Goal: Use online tool/utility: Utilize a website feature to perform a specific function

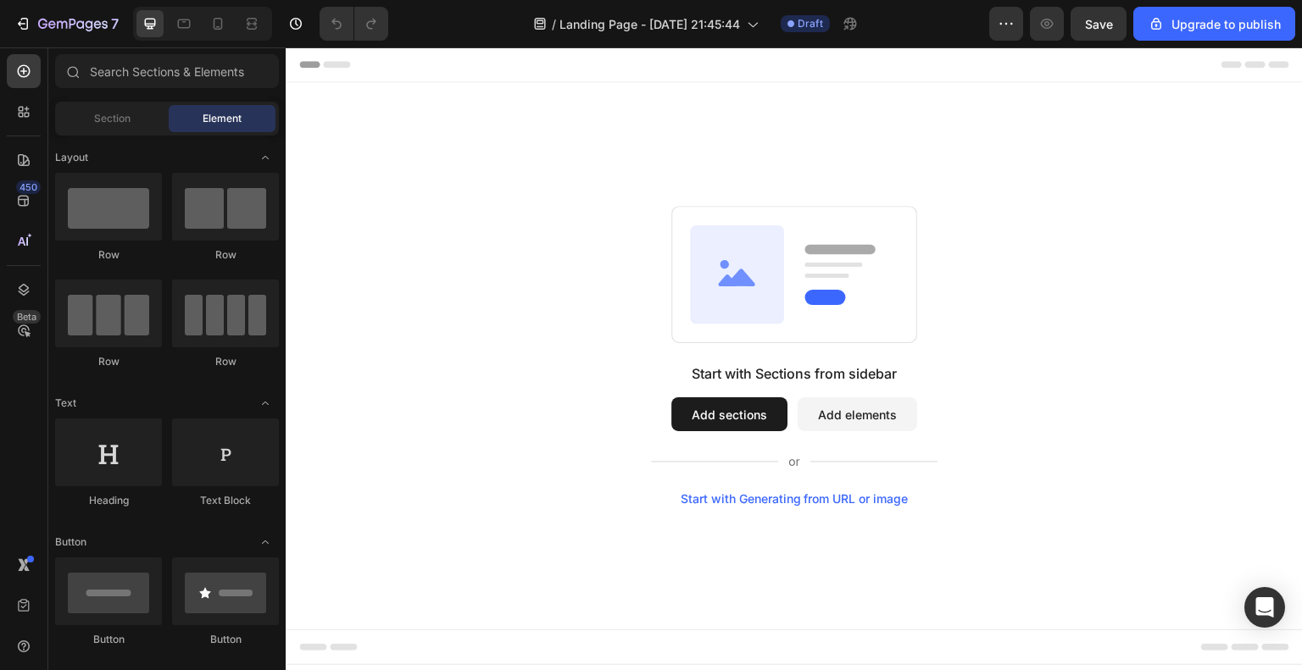
click at [827, 503] on div "Start with Generating from URL or image" at bounding box center [795, 499] width 228 height 14
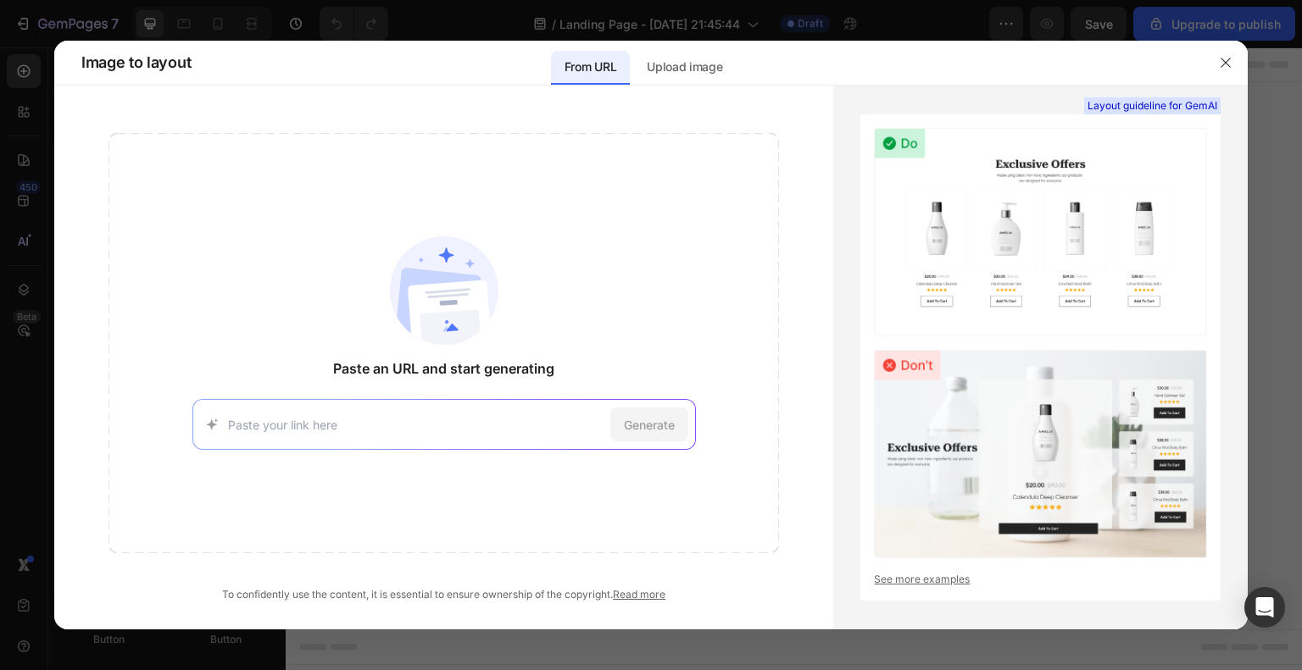
click at [499, 413] on div "Generate" at bounding box center [443, 424] width 503 height 51
click at [434, 436] on div "Generate" at bounding box center [443, 424] width 503 height 51
click at [432, 428] on input at bounding box center [415, 425] width 375 height 18
paste input "[URL][DOMAIN_NAME]"
type input "[URL][DOMAIN_NAME]"
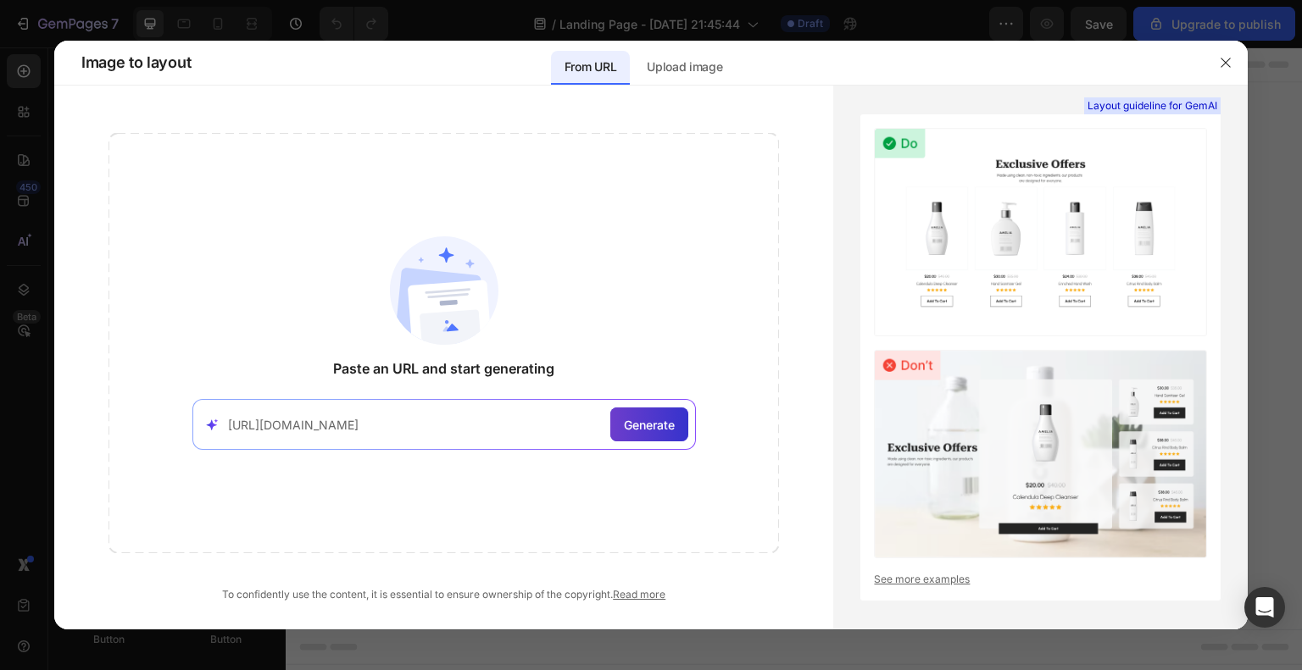
click at [661, 430] on span "Generate" at bounding box center [649, 425] width 51 height 18
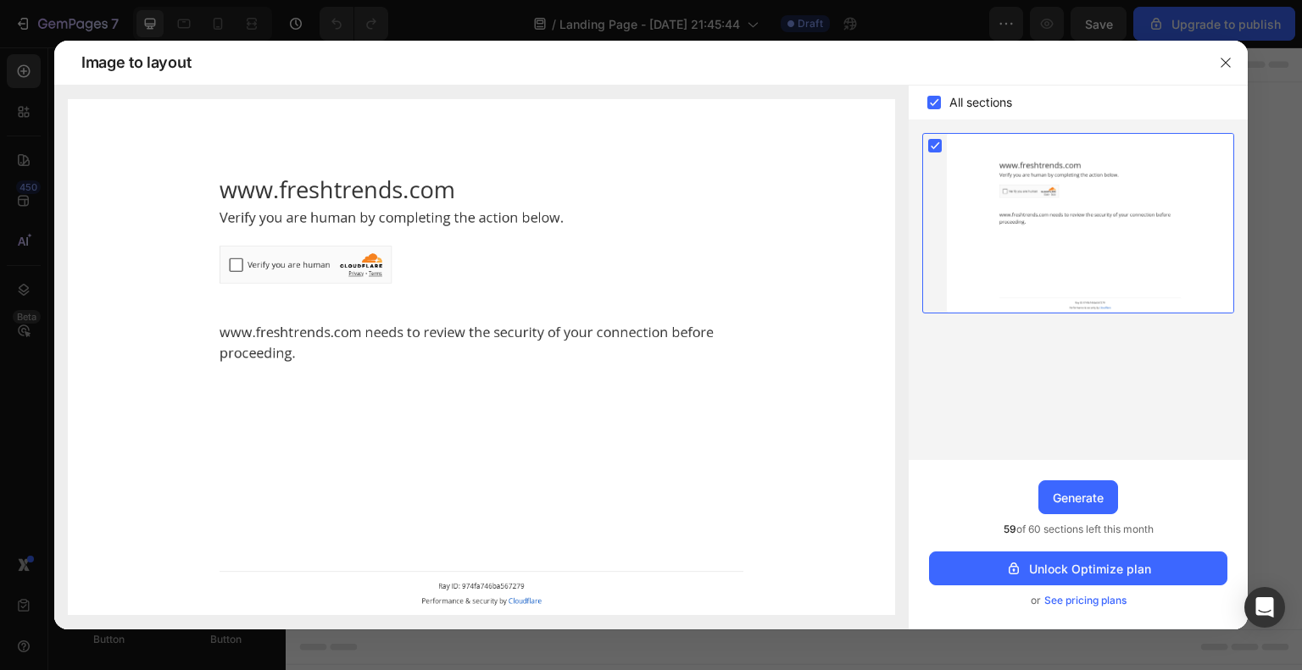
click at [235, 265] on img at bounding box center [481, 357] width 827 height 516
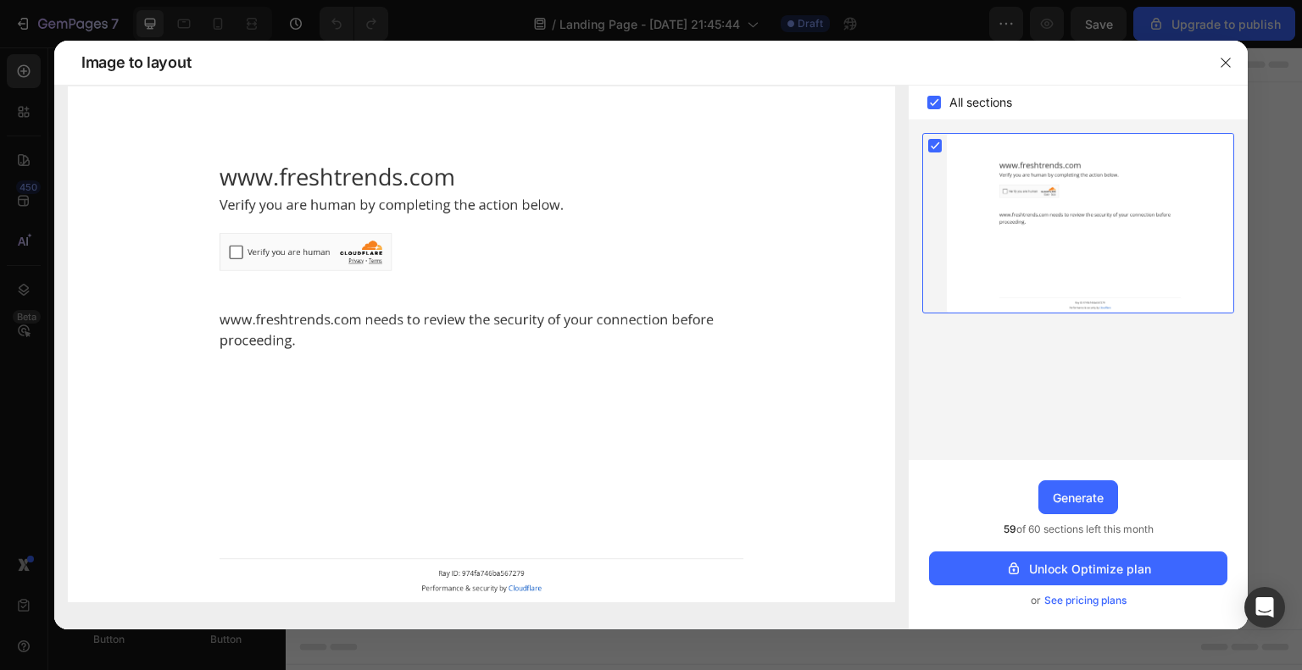
click at [937, 104] on rect at bounding box center [934, 103] width 14 height 14
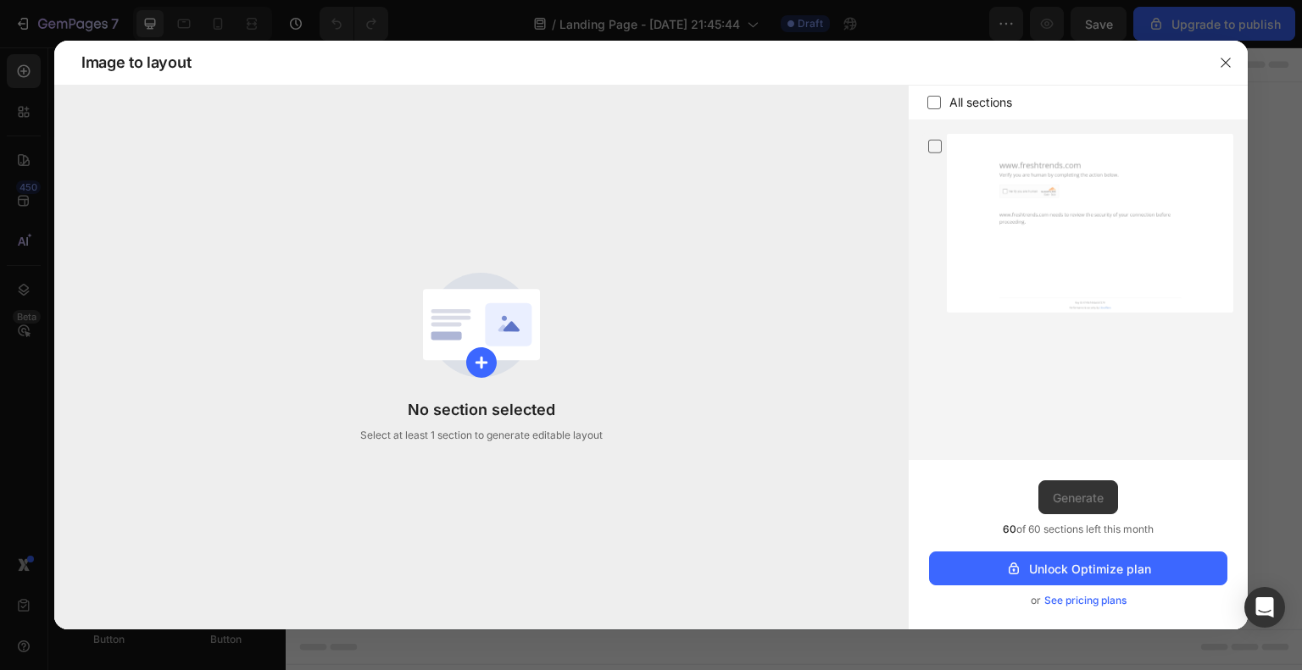
click at [481, 360] on icon at bounding box center [481, 362] width 13 height 12
click at [1230, 60] on icon "button" at bounding box center [1226, 63] width 14 height 14
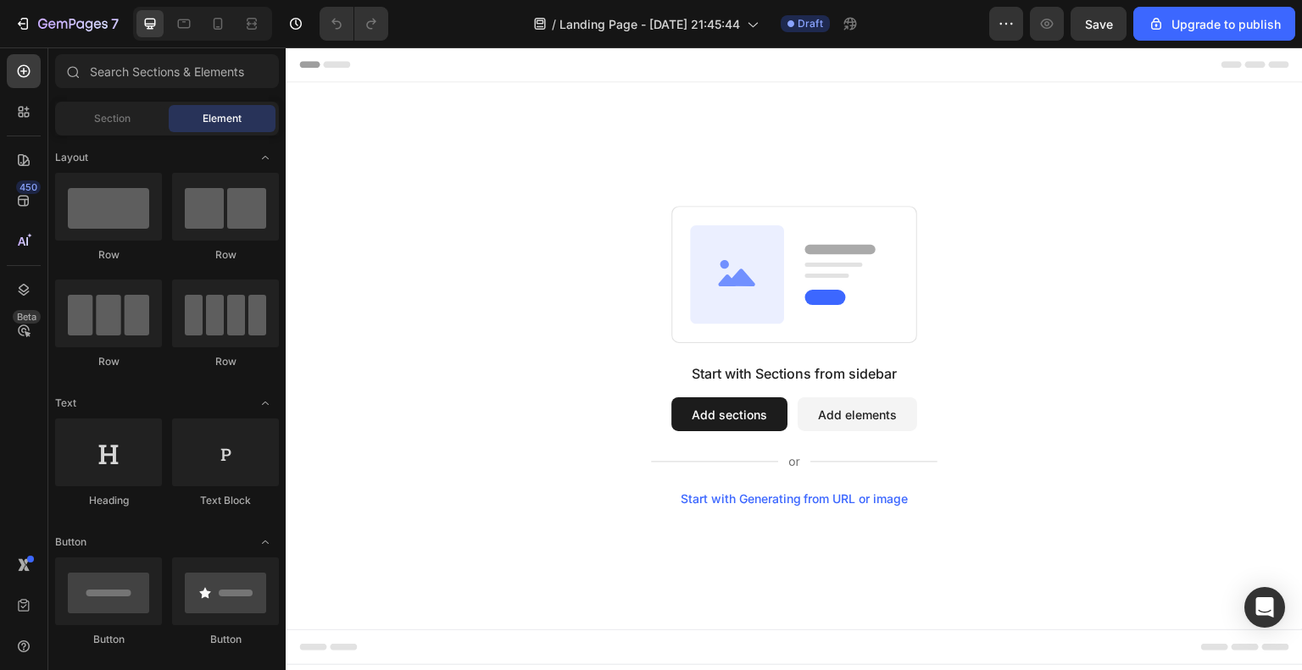
click at [775, 500] on div "Start with Generating from URL or image" at bounding box center [795, 499] width 228 height 14
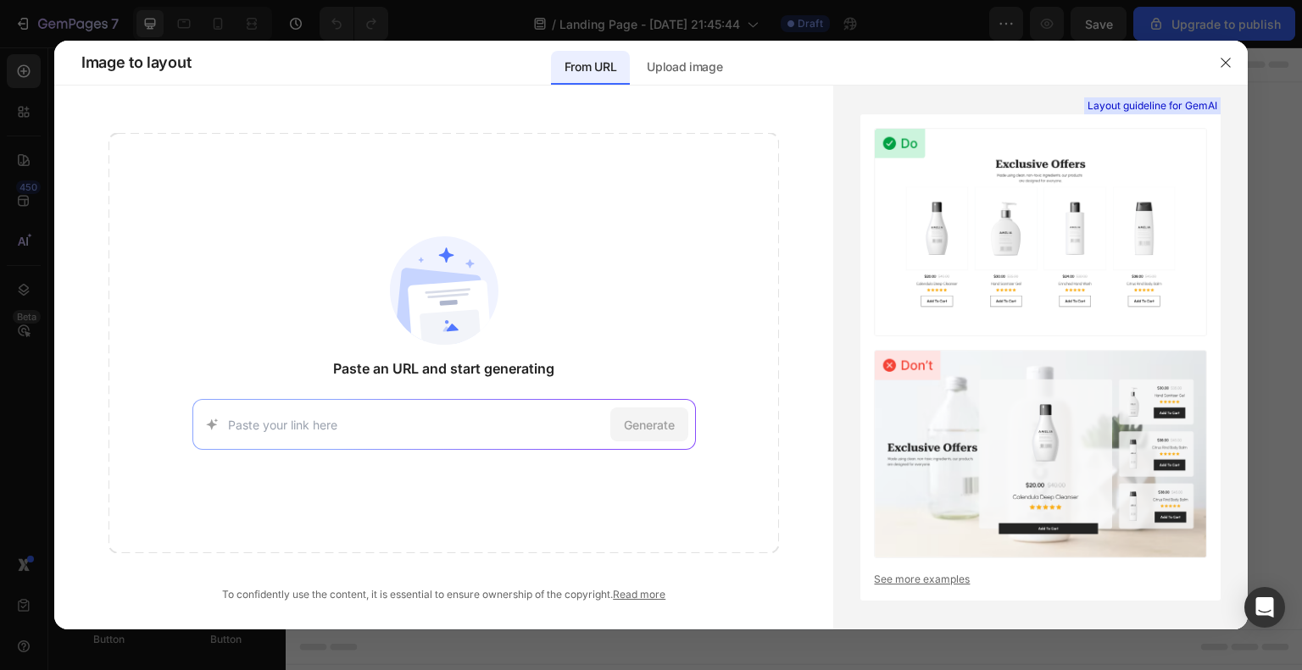
click at [476, 427] on input at bounding box center [415, 425] width 375 height 18
type input "[URL][DOMAIN_NAME]"
click at [653, 413] on div "Generate" at bounding box center [649, 425] width 78 height 34
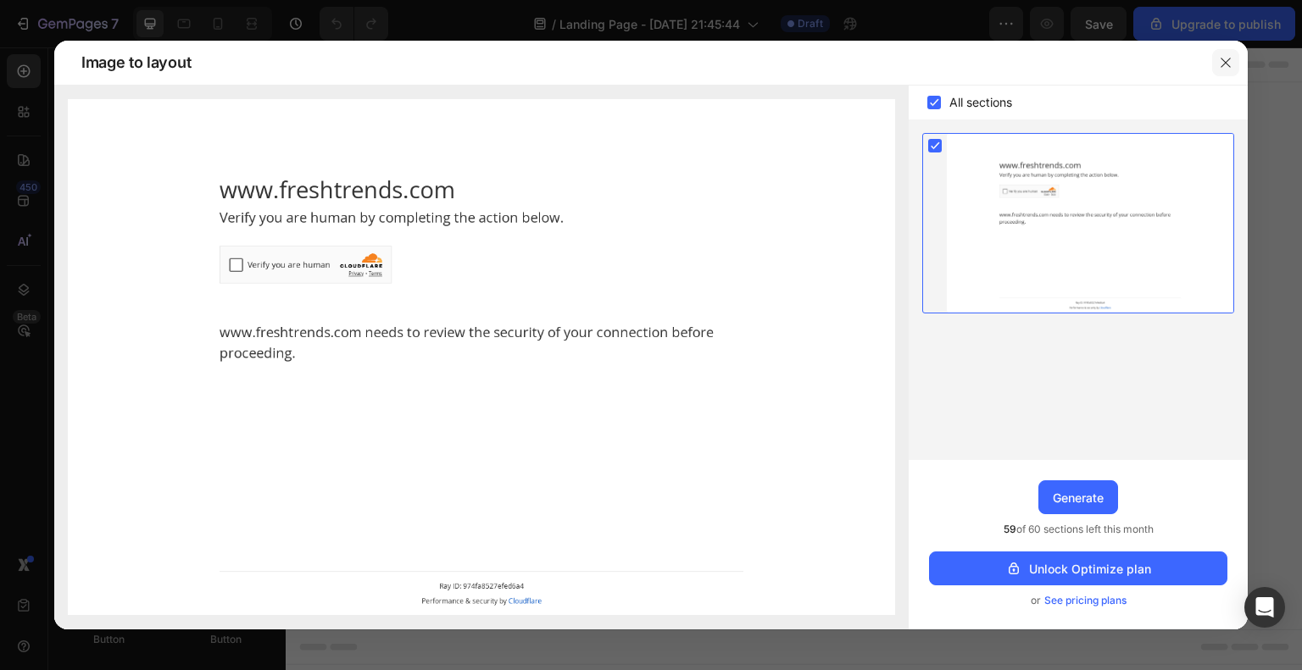
click at [1226, 61] on icon "button" at bounding box center [1224, 62] width 9 height 9
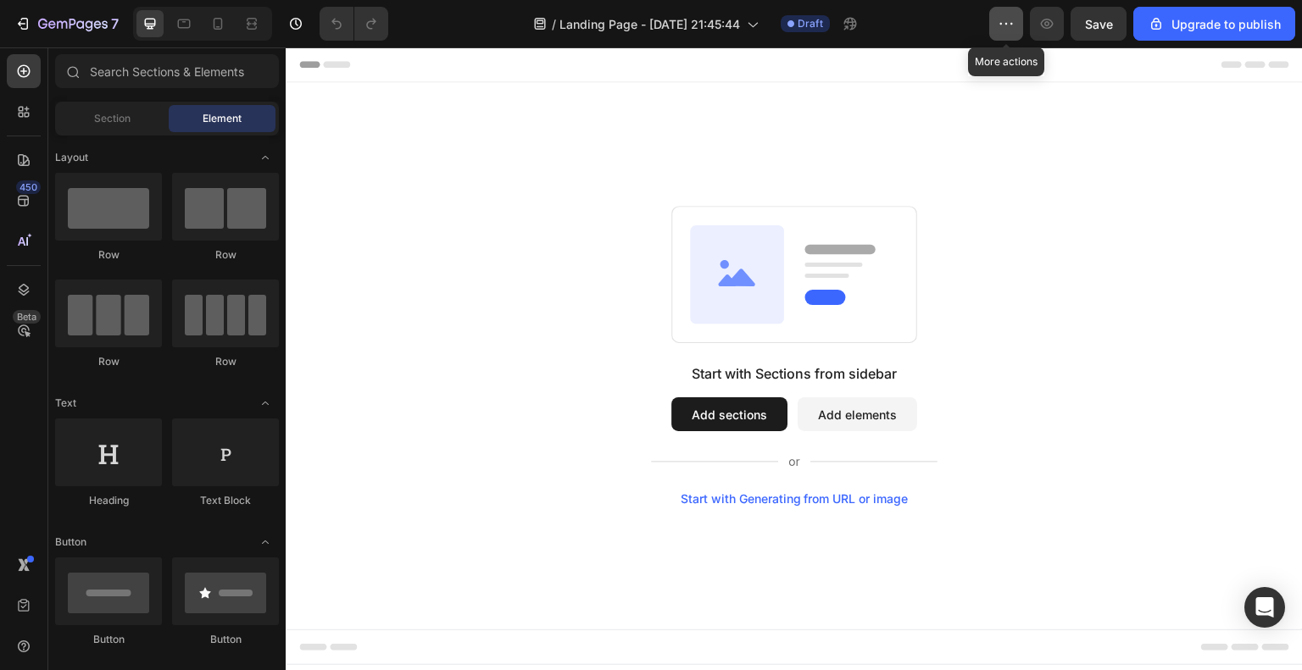
click at [1015, 23] on icon "button" at bounding box center [1006, 23] width 17 height 17
